Goal: Task Accomplishment & Management: Manage account settings

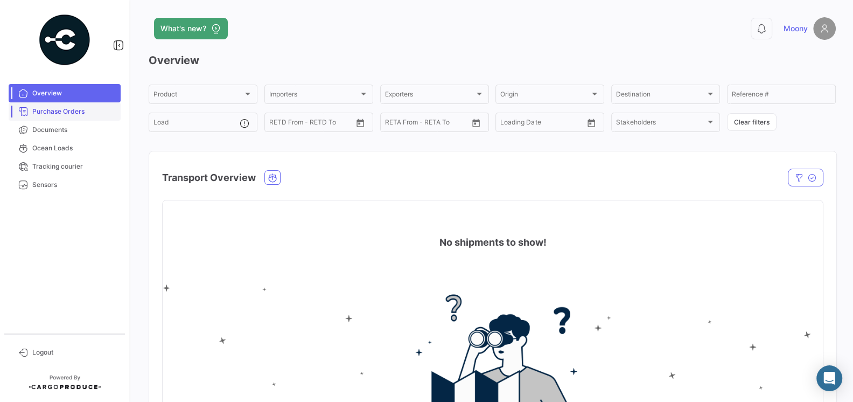
click at [74, 113] on span "Purchase Orders" at bounding box center [74, 112] width 84 height 10
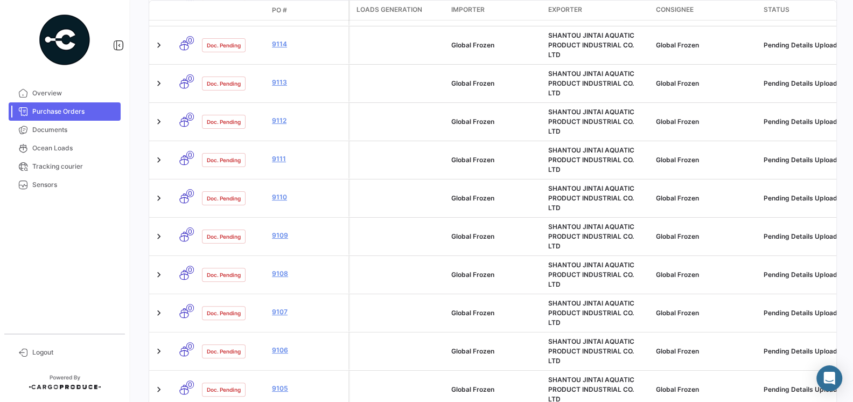
scroll to position [439, 0]
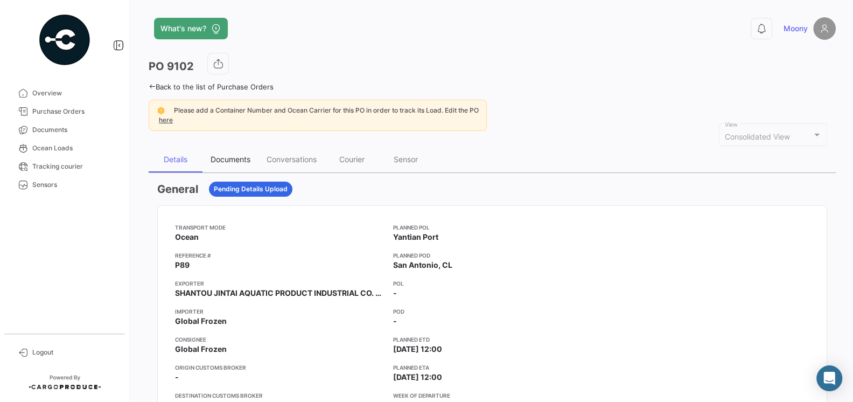
click at [240, 159] on div "Documents" at bounding box center [230, 159] width 40 height 9
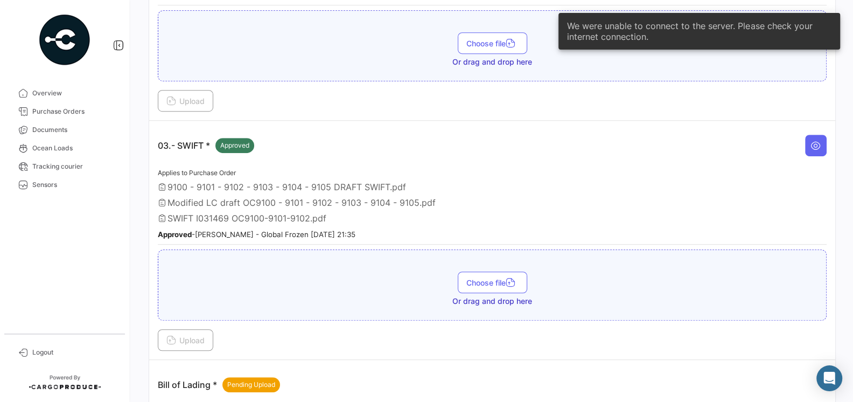
scroll to position [533, 0]
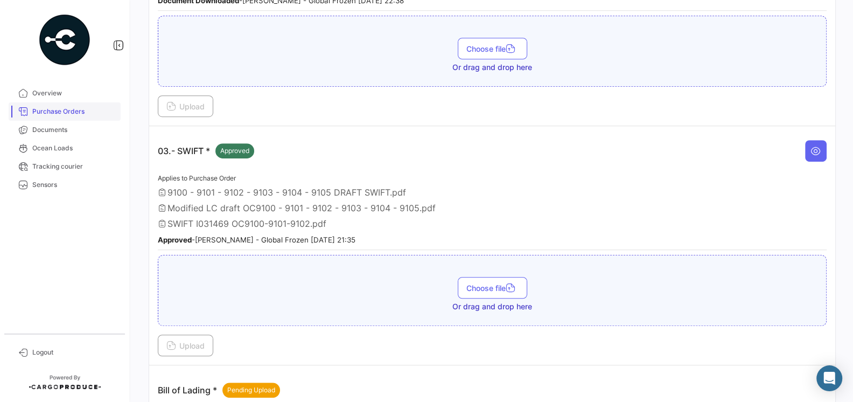
click at [60, 112] on span "Purchase Orders" at bounding box center [74, 112] width 84 height 10
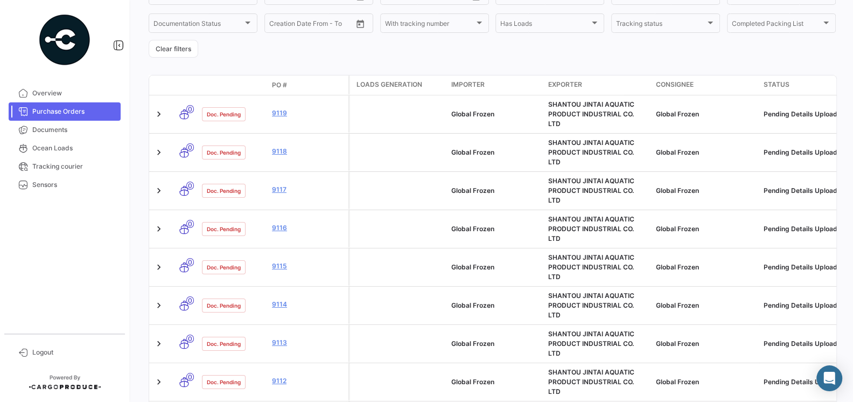
scroll to position [171, 0]
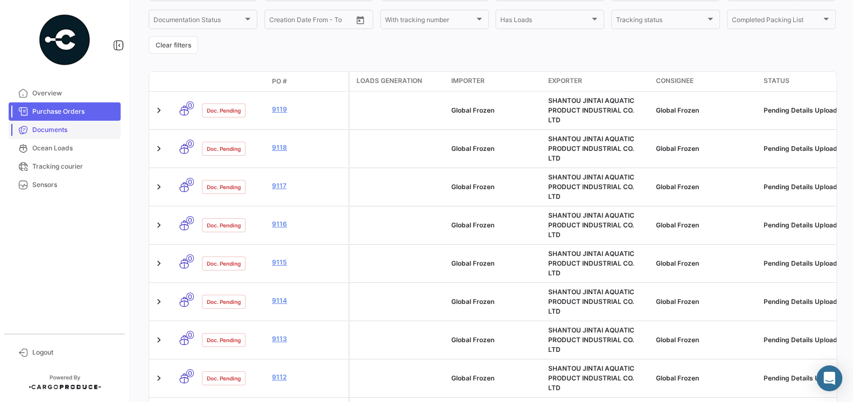
click at [60, 130] on span "Documents" at bounding box center [74, 130] width 84 height 10
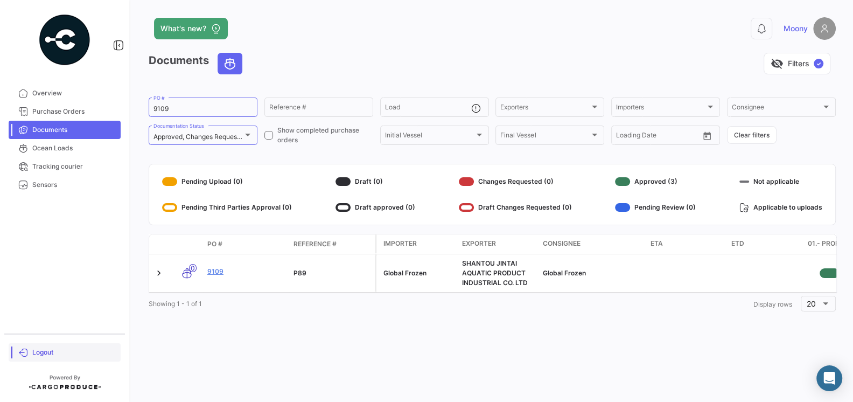
click at [46, 348] on span "Logout" at bounding box center [74, 352] width 84 height 10
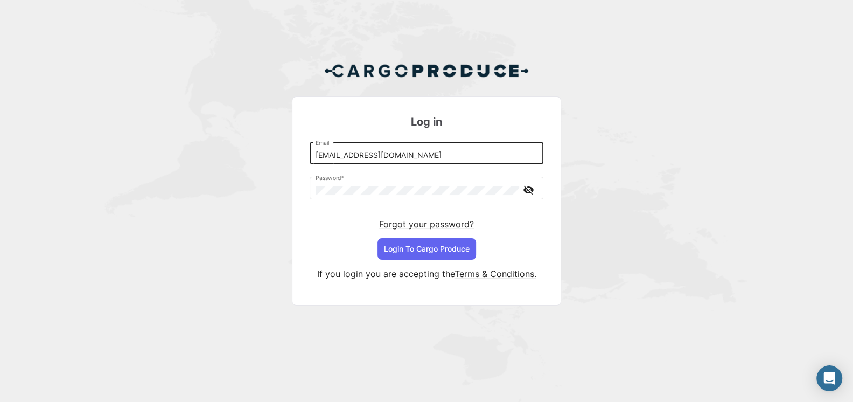
click at [443, 157] on input "[EMAIL_ADDRESS][DOMAIN_NAME]" at bounding box center [426, 155] width 222 height 9
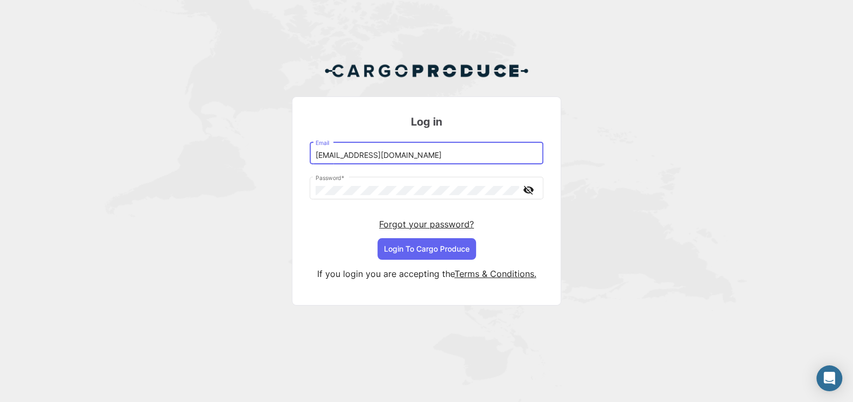
type input "[EMAIL_ADDRESS][DOMAIN_NAME]"
click at [425, 254] on button "Login To Cargo Produce" at bounding box center [426, 249] width 99 height 22
